Goal: Transaction & Acquisition: Purchase product/service

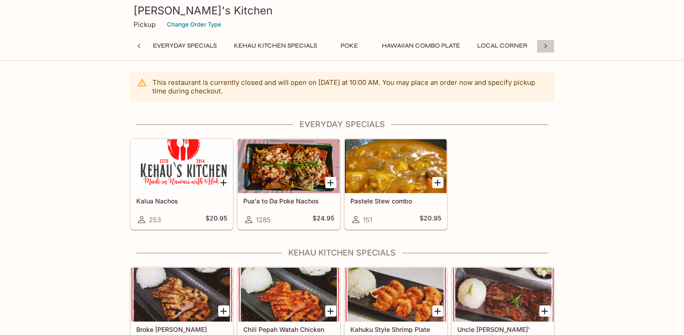
click at [547, 49] on icon at bounding box center [545, 46] width 9 height 9
click at [547, 49] on div "Everyday Specials Kehau Kitchen Specials Poke Hawaiian Combo Plate Local Corner…" at bounding box center [342, 49] width 425 height 18
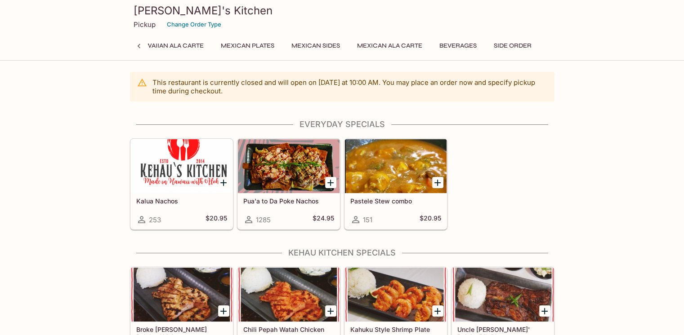
click at [313, 188] on div at bounding box center [289, 166] width 102 height 54
click at [189, 186] on div at bounding box center [182, 166] width 102 height 54
